Goal: Use online tool/utility: Utilize a website feature to perform a specific function

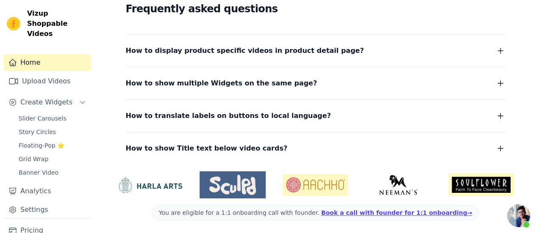
scroll to position [195, 0]
click at [37, 114] on span "Slider Carousels" at bounding box center [43, 118] width 48 height 8
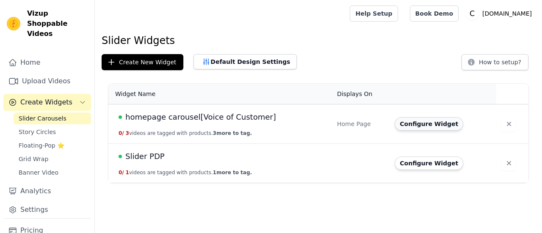
click at [431, 123] on button "Configure Widget" at bounding box center [429, 124] width 69 height 14
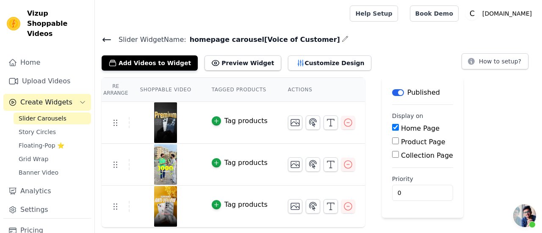
scroll to position [195, 0]
click at [305, 59] on button "Customize Design" at bounding box center [329, 62] width 83 height 15
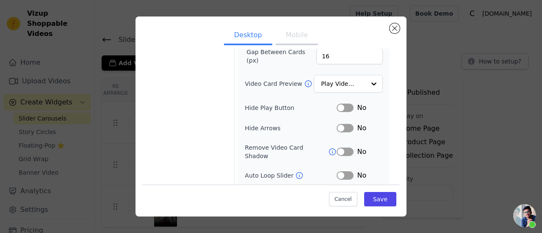
scroll to position [0, 0]
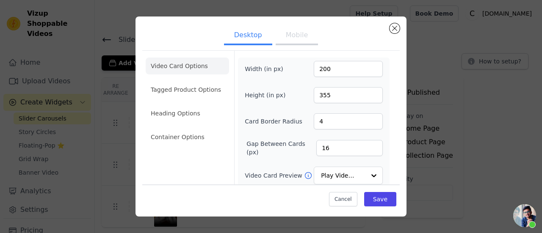
click at [283, 34] on button "Mobile" at bounding box center [297, 36] width 42 height 19
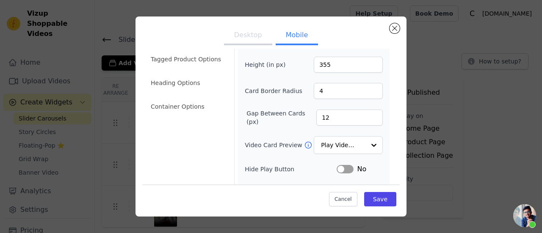
scroll to position [42, 0]
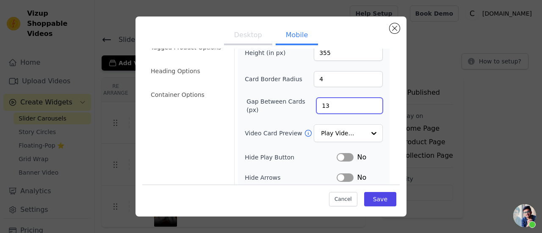
click at [368, 102] on input "13" at bounding box center [349, 106] width 66 height 16
click at [368, 102] on input "14" at bounding box center [349, 106] width 66 height 16
click at [368, 102] on input "15" at bounding box center [349, 106] width 66 height 16
type input "16"
click at [367, 101] on input "16" at bounding box center [349, 106] width 66 height 16
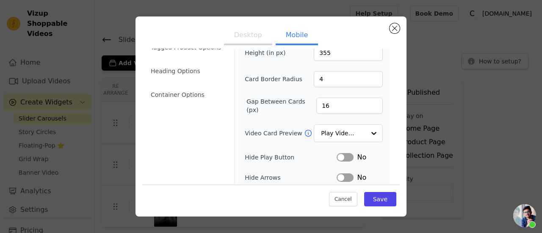
click at [292, 94] on div "Width (in px) 200 Height (in px) 355 Card Border Radius 4 Gap Between Cards (px…" at bounding box center [314, 155] width 138 height 273
